Goal: Connect with others: Connect with others

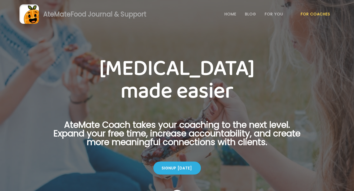
click at [322, 15] on link "For Coaches" at bounding box center [315, 14] width 29 height 4
click at [325, 12] on link "Login" at bounding box center [315, 14] width 25 height 11
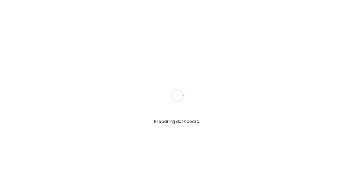
type textarea "**********"
type input "**********"
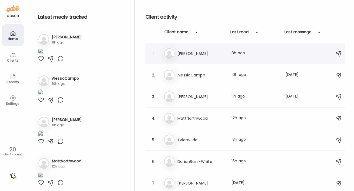
click at [187, 54] on h3 "James Nation" at bounding box center [201, 53] width 48 height 6
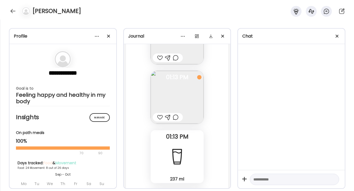
scroll to position [9939, 0]
click at [182, 100] on img at bounding box center [177, 98] width 53 height 53
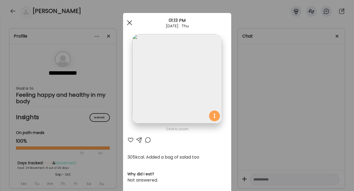
click at [131, 25] on span at bounding box center [129, 22] width 5 height 5
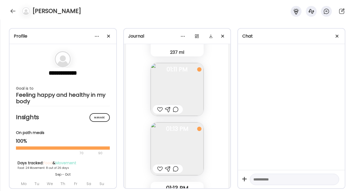
scroll to position [9889, 0]
click at [173, 82] on img at bounding box center [177, 88] width 53 height 53
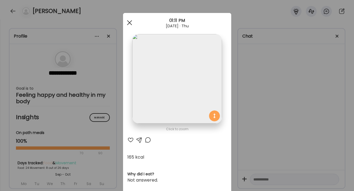
click at [129, 22] on span at bounding box center [129, 22] width 5 height 5
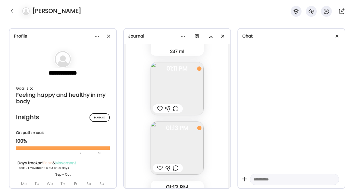
click at [165, 81] on img at bounding box center [177, 88] width 53 height 53
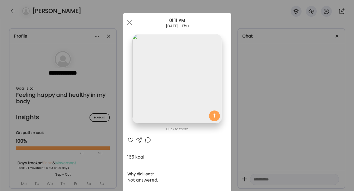
click at [165, 81] on img at bounding box center [176, 78] width 89 height 89
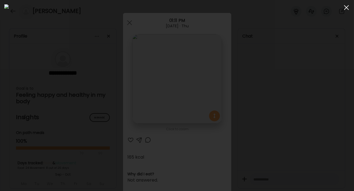
click at [348, 8] on div at bounding box center [346, 7] width 11 height 11
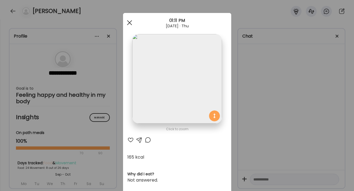
click at [126, 23] on div at bounding box center [129, 22] width 11 height 11
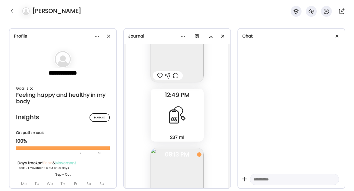
scroll to position [9490, 0]
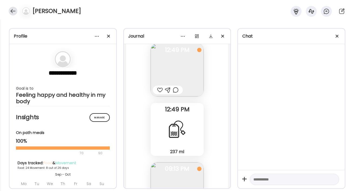
click at [13, 11] on div at bounding box center [13, 11] width 9 height 9
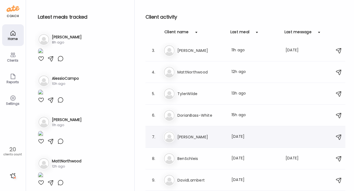
scroll to position [60, 0]
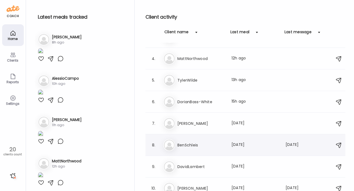
click at [183, 144] on h3 "BenSchleis" at bounding box center [201, 145] width 48 height 6
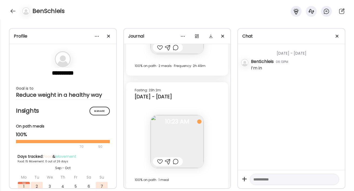
scroll to position [3108, 0]
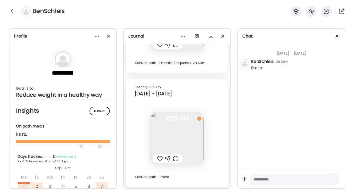
click at [185, 137] on img at bounding box center [177, 138] width 53 height 53
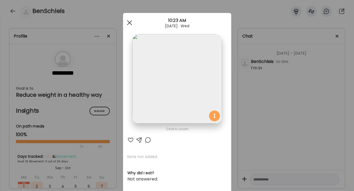
click at [129, 21] on div at bounding box center [129, 22] width 11 height 11
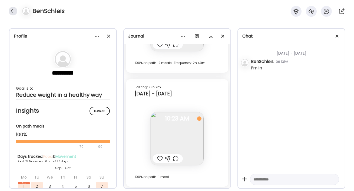
click at [15, 13] on div at bounding box center [13, 11] width 9 height 9
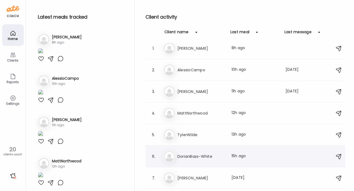
scroll to position [0, 0]
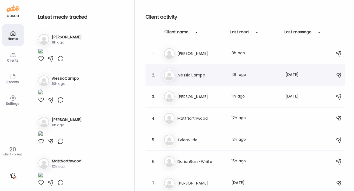
click at [186, 72] on h3 "AlessioCampo" at bounding box center [201, 75] width 48 height 6
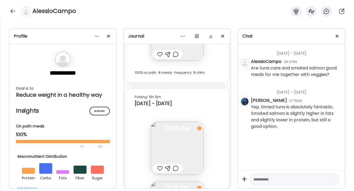
scroll to position [12101, 0]
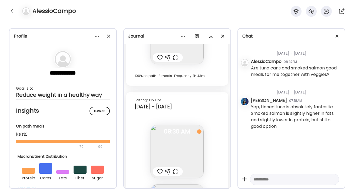
click at [17, 12] on div at bounding box center [24, 11] width 15 height 9
click at [15, 12] on div at bounding box center [13, 11] width 9 height 9
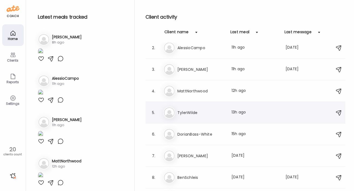
scroll to position [44, 0]
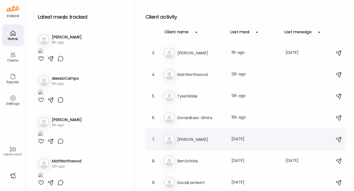
click at [183, 139] on h3 "Dan" at bounding box center [201, 139] width 48 height 6
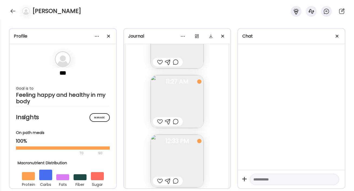
scroll to position [2629, 0]
